Goal: Find specific page/section: Find specific page/section

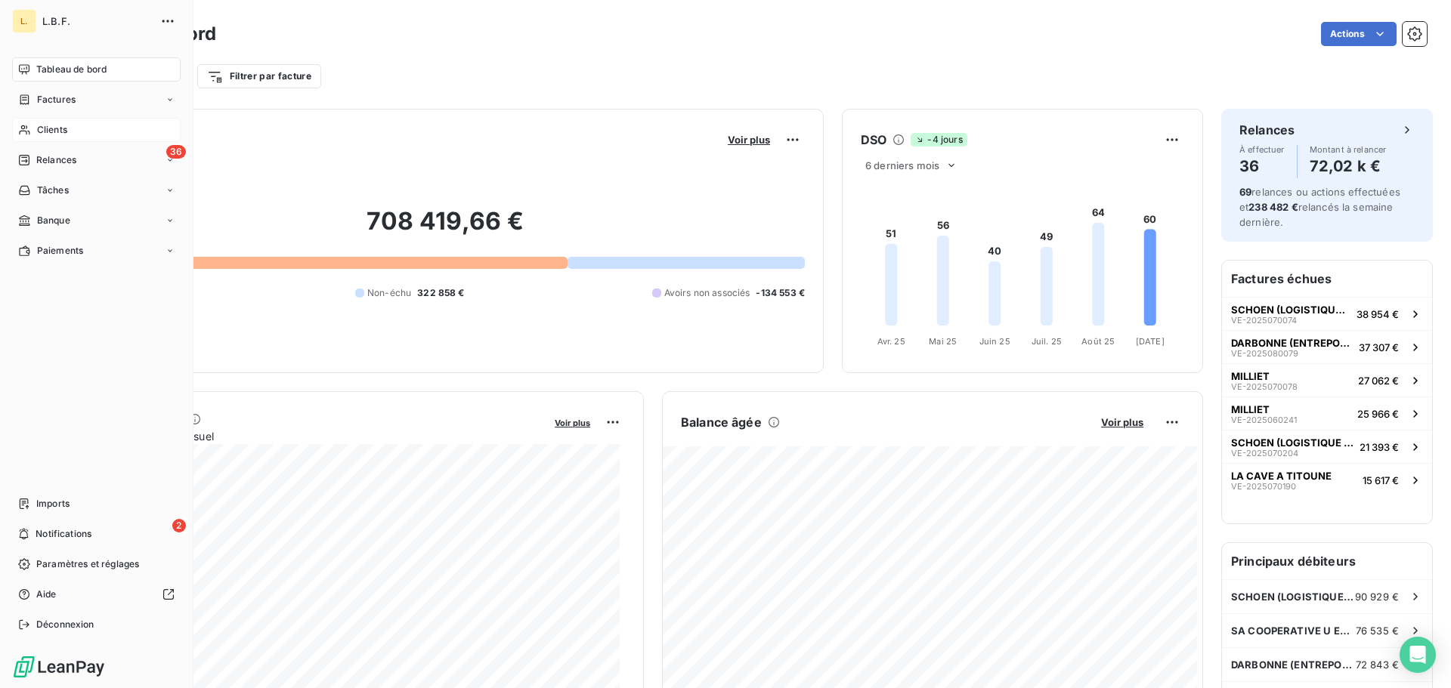
click at [41, 130] on span "Clients" at bounding box center [52, 130] width 30 height 14
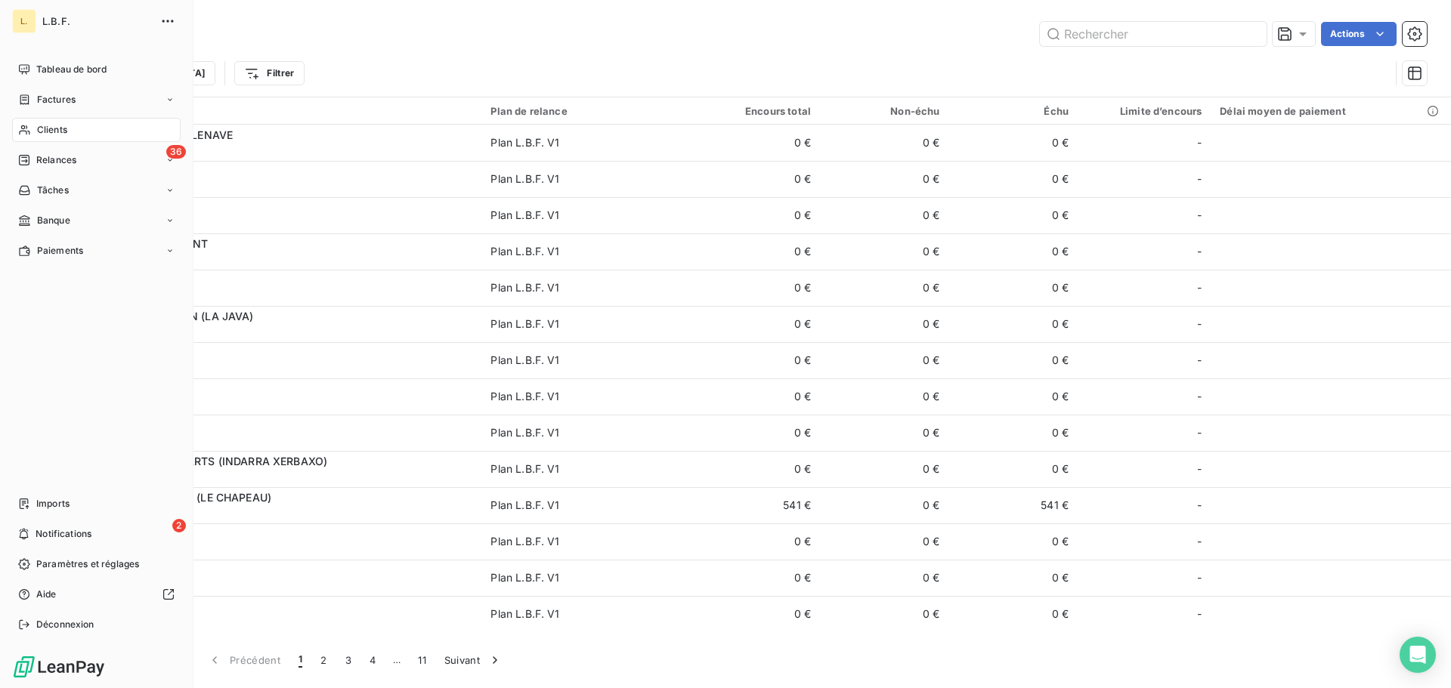
type input "."
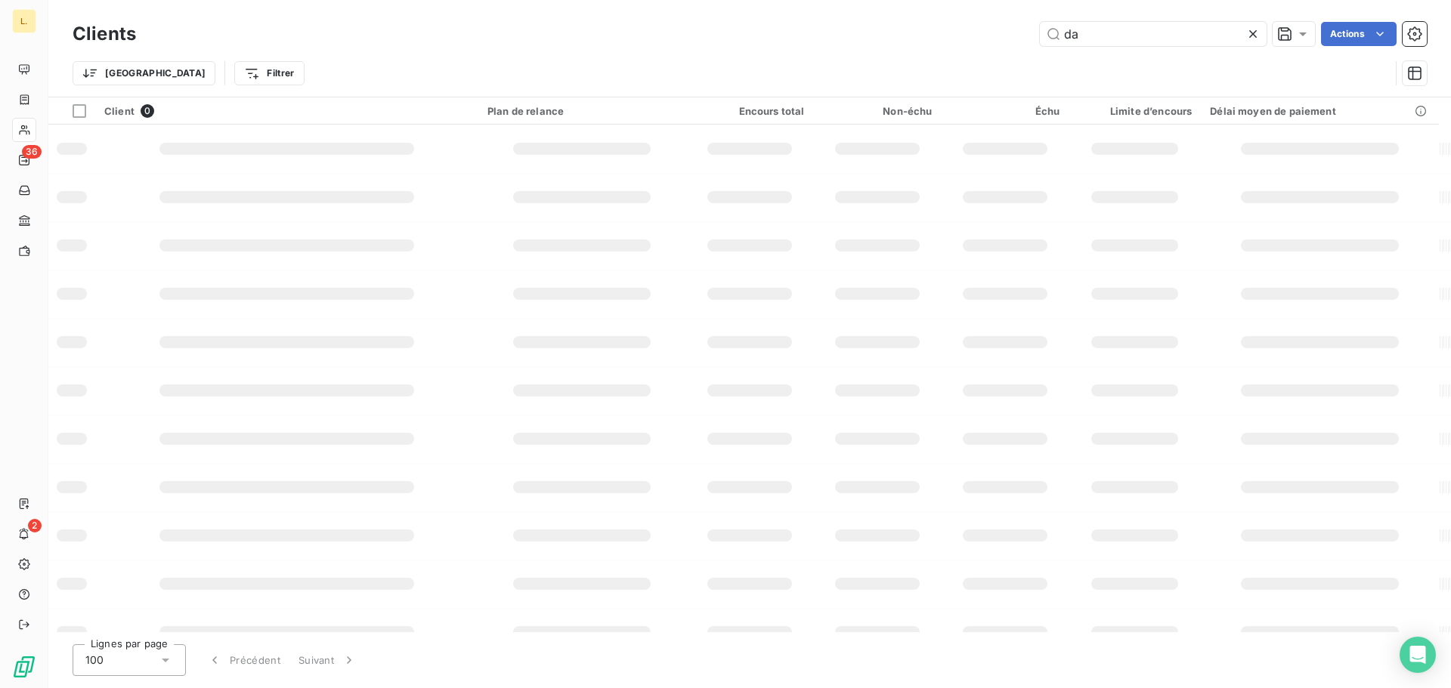
type input "d"
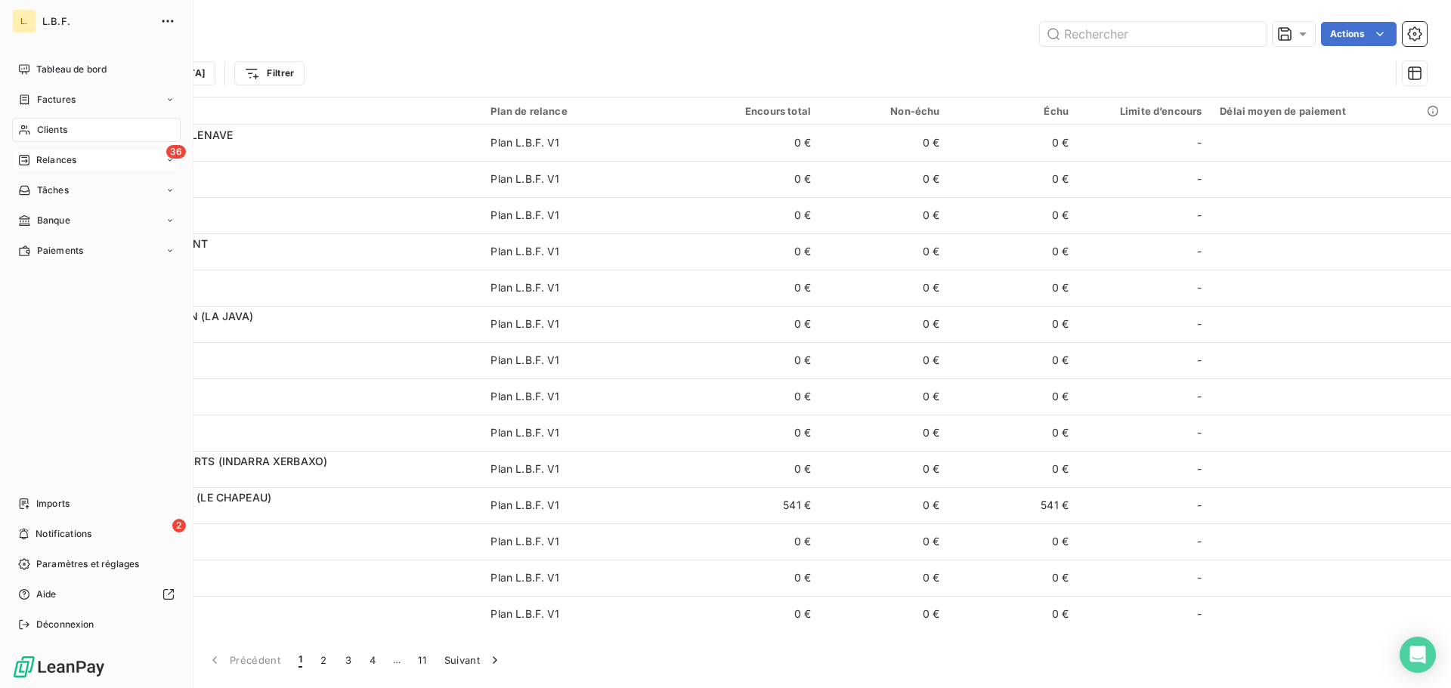
click at [40, 156] on span "Relances" at bounding box center [56, 160] width 40 height 14
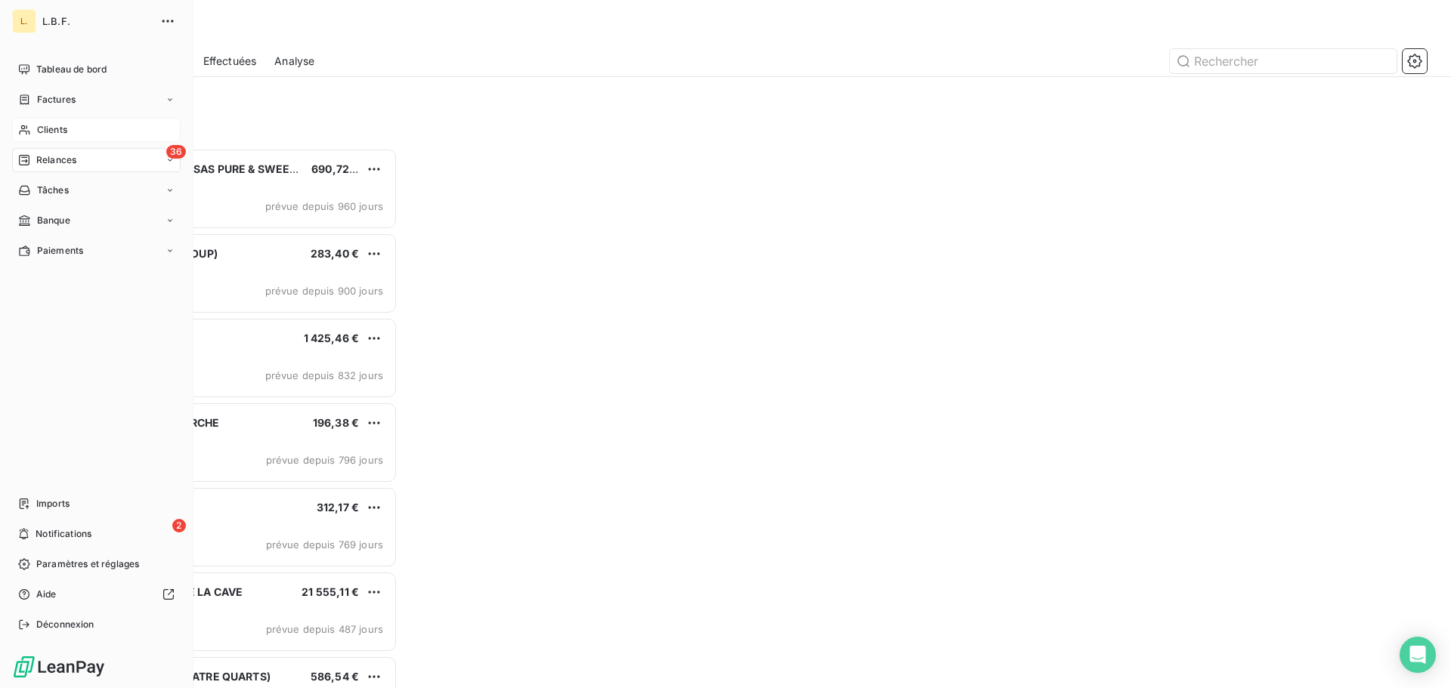
click at [42, 154] on span "Relances" at bounding box center [56, 160] width 40 height 14
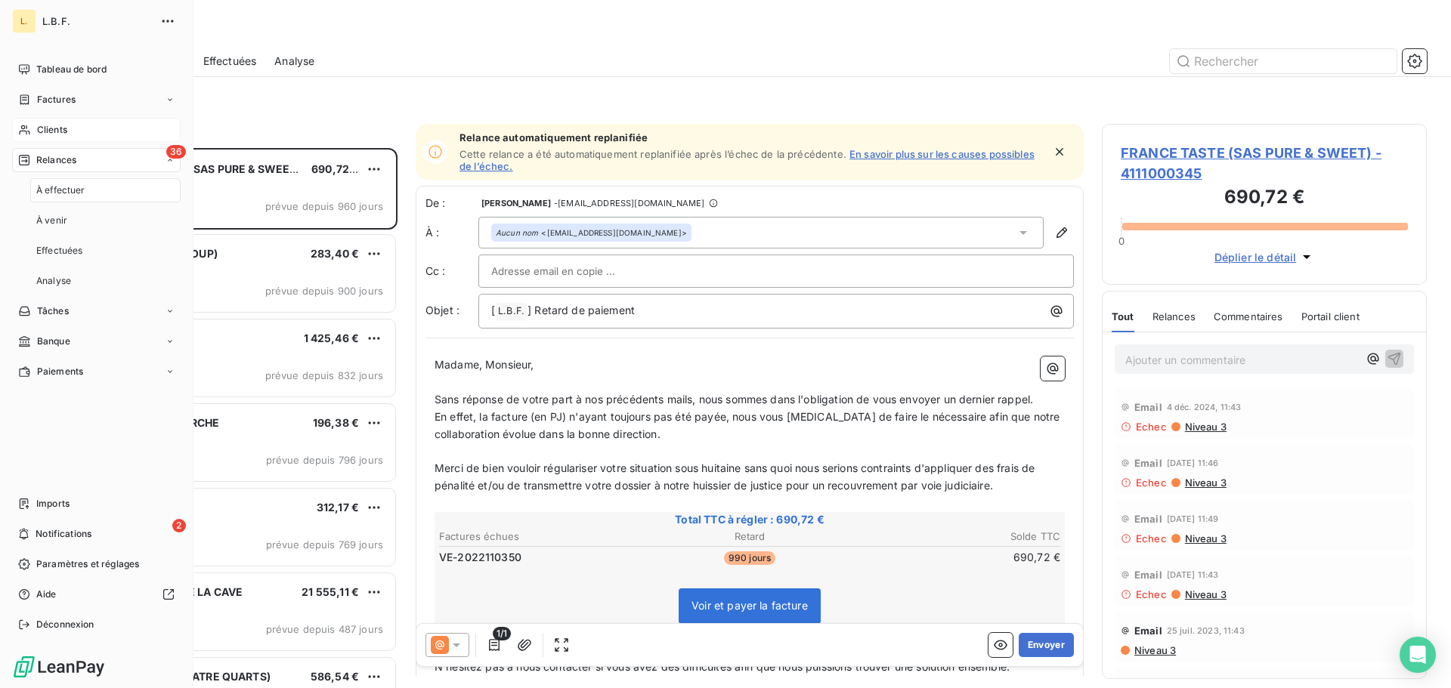
drag, startPoint x: 72, startPoint y: 158, endPoint x: 70, endPoint y: 150, distance: 7.7
click at [72, 159] on span "Relances" at bounding box center [56, 160] width 40 height 14
click at [70, 120] on div "Clients" at bounding box center [96, 130] width 169 height 24
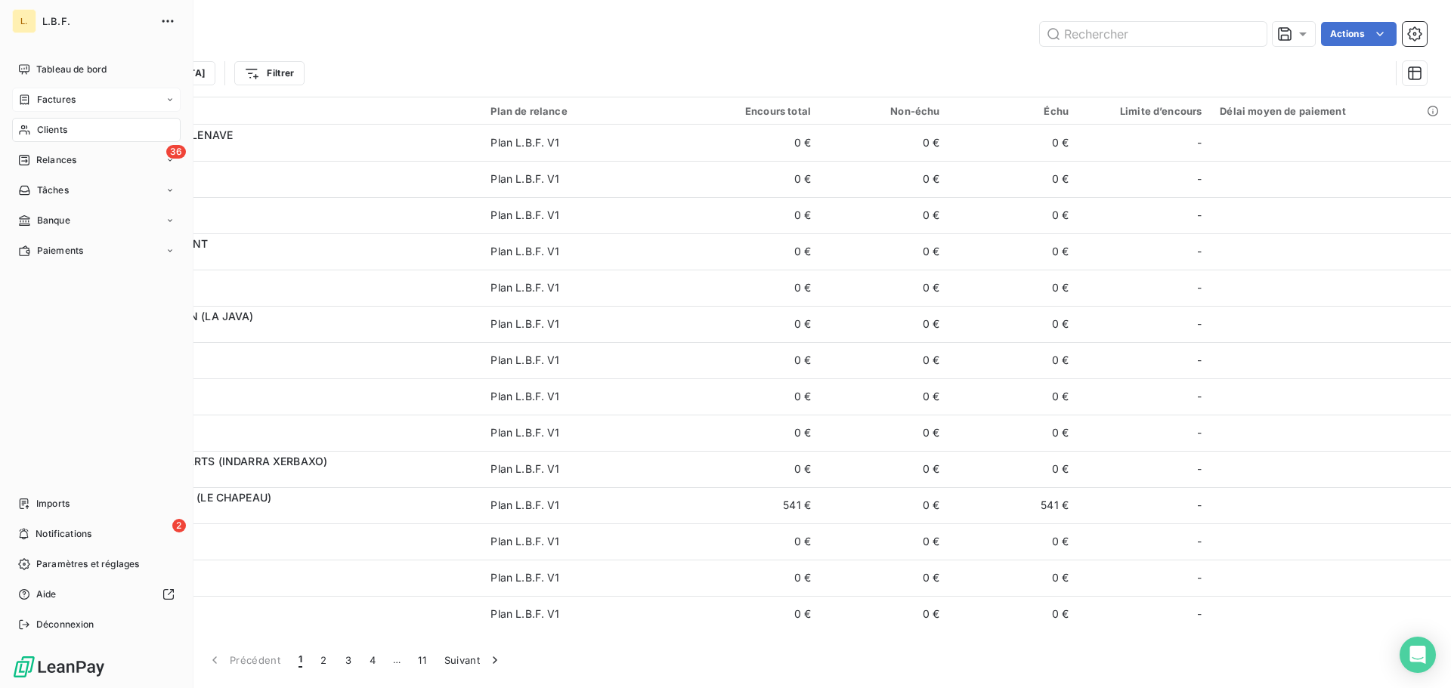
click at [60, 106] on span "Factures" at bounding box center [56, 100] width 39 height 14
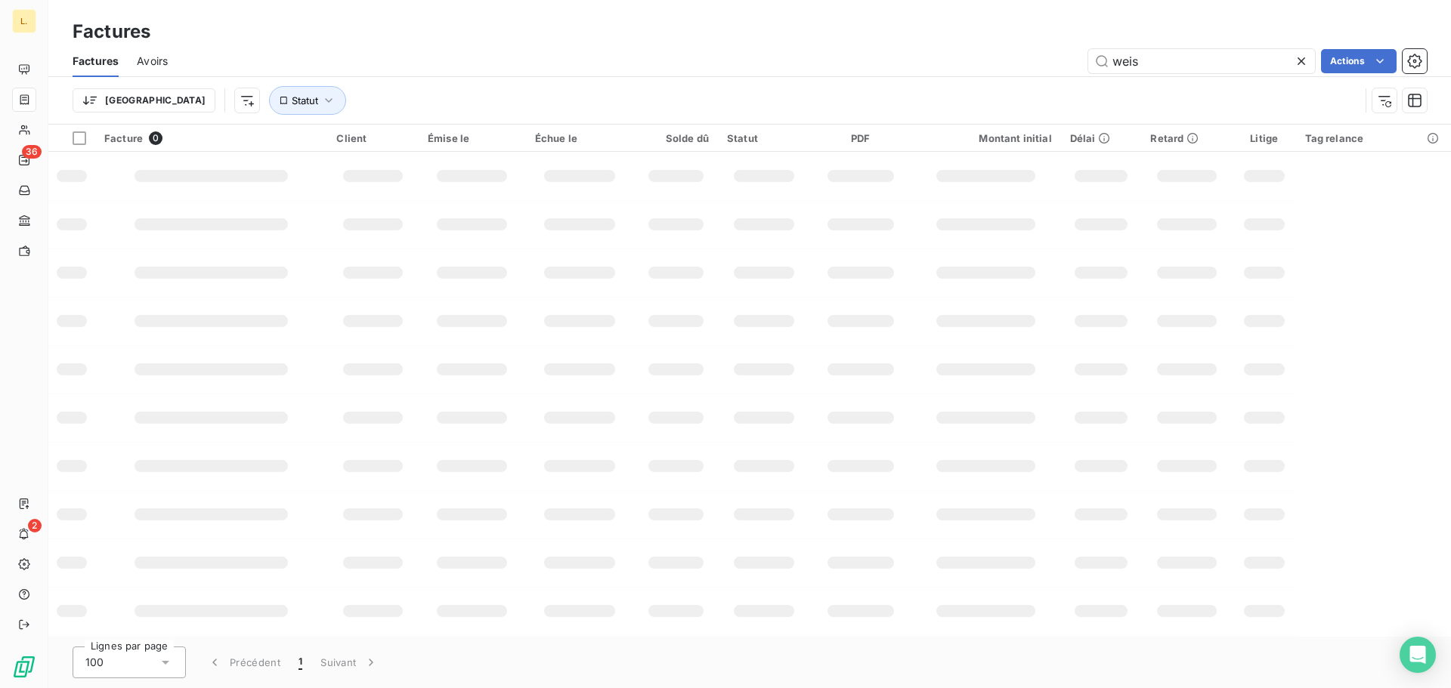
click at [370, 82] on div "Trier Statut" at bounding box center [750, 100] width 1354 height 47
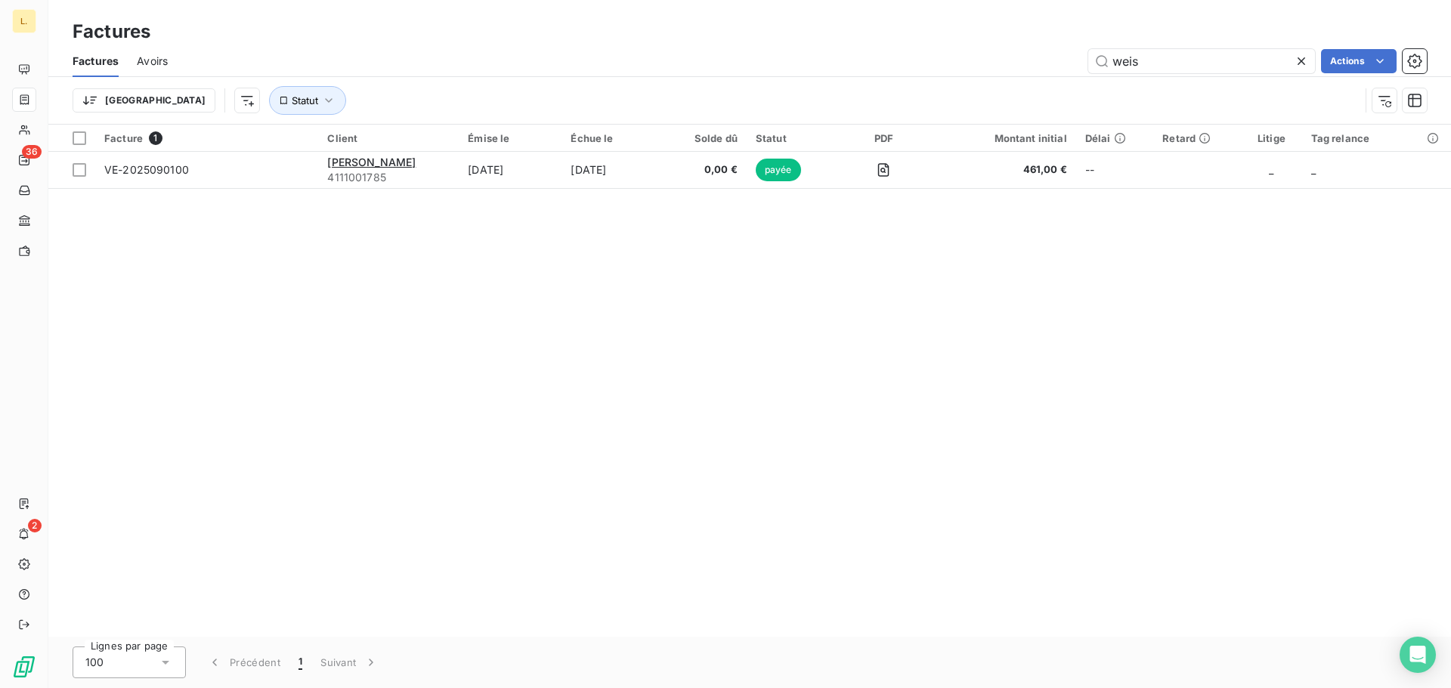
click at [1306, 65] on icon at bounding box center [1301, 61] width 15 height 15
